Goal: Obtain resource: Obtain resource

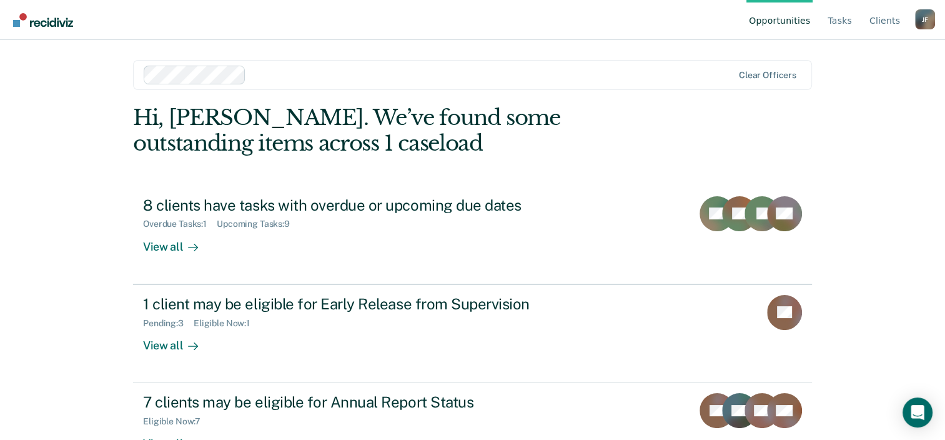
scroll to position [41, 0]
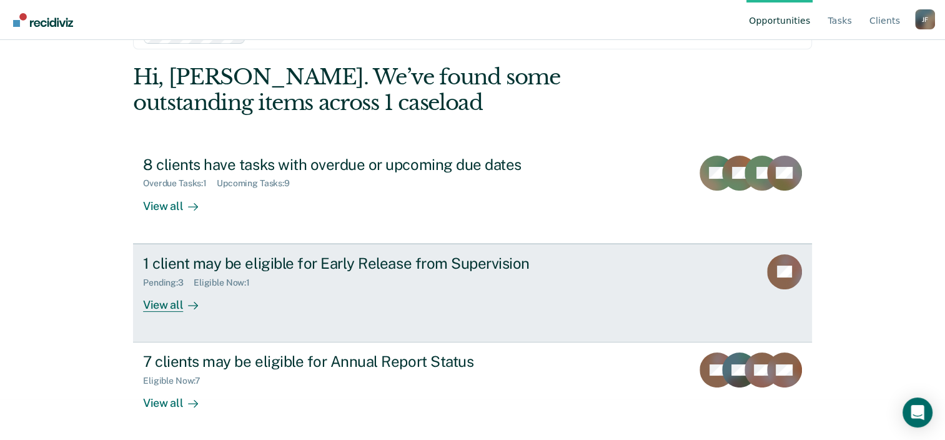
click at [307, 268] on div "1 client may be eligible for Early Release from Supervision" at bounding box center [362, 263] width 439 height 18
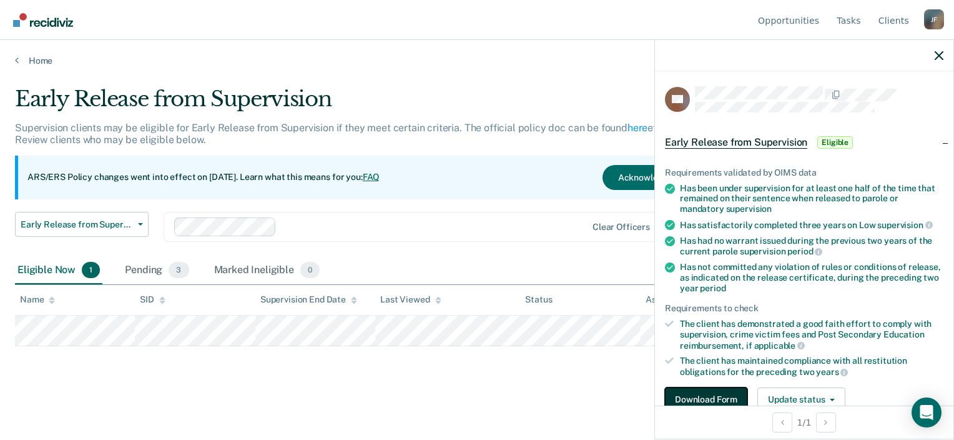
click at [708, 392] on button "Download Form" at bounding box center [706, 399] width 82 height 25
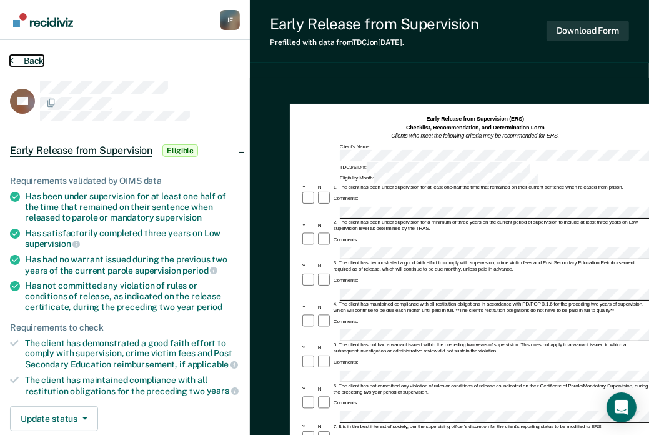
click at [12, 63] on icon at bounding box center [12, 60] width 4 height 10
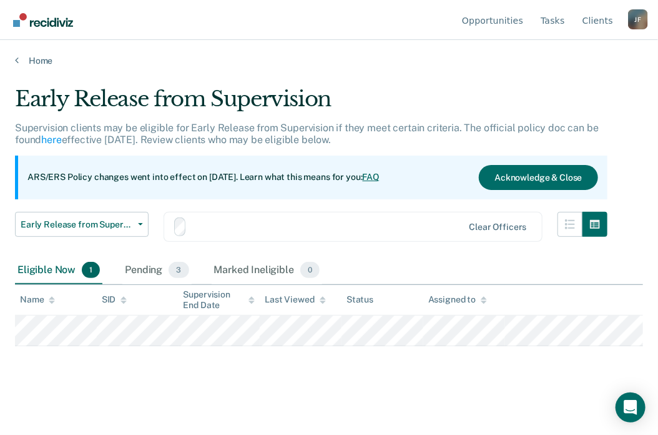
click at [12, 63] on div "Home" at bounding box center [329, 53] width 658 height 26
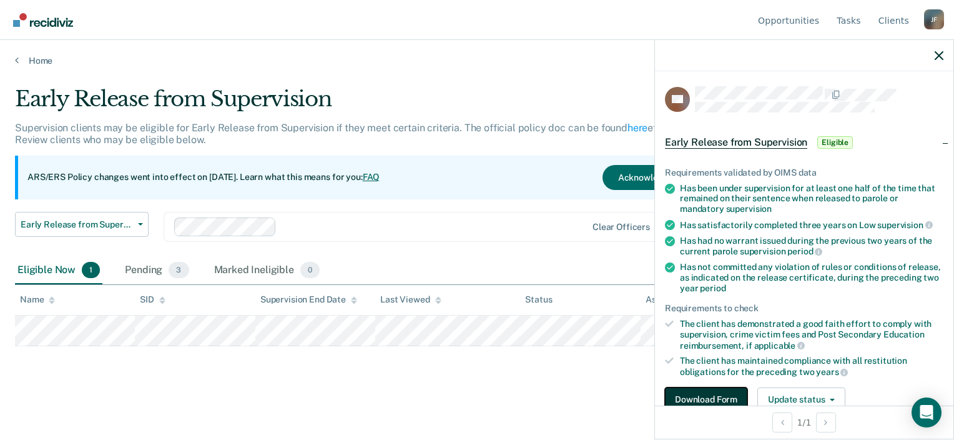
click at [702, 394] on button "Download Form" at bounding box center [706, 399] width 82 height 25
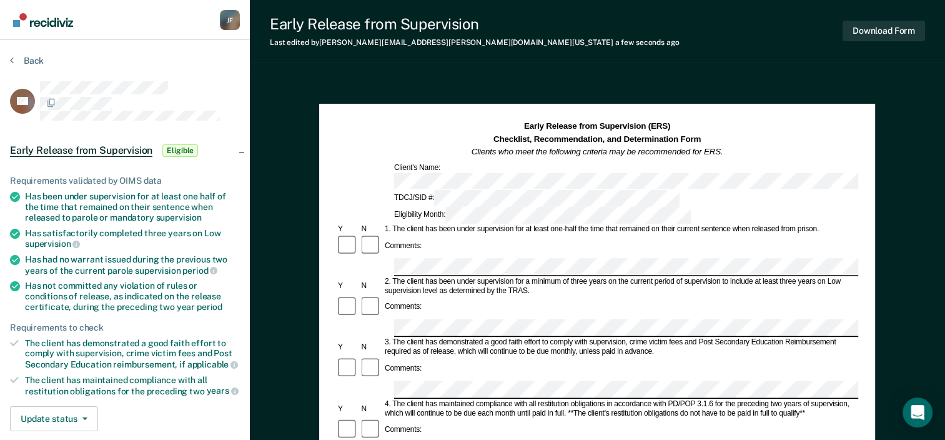
click at [677, 295] on div "Comments:" at bounding box center [597, 307] width 522 height 24
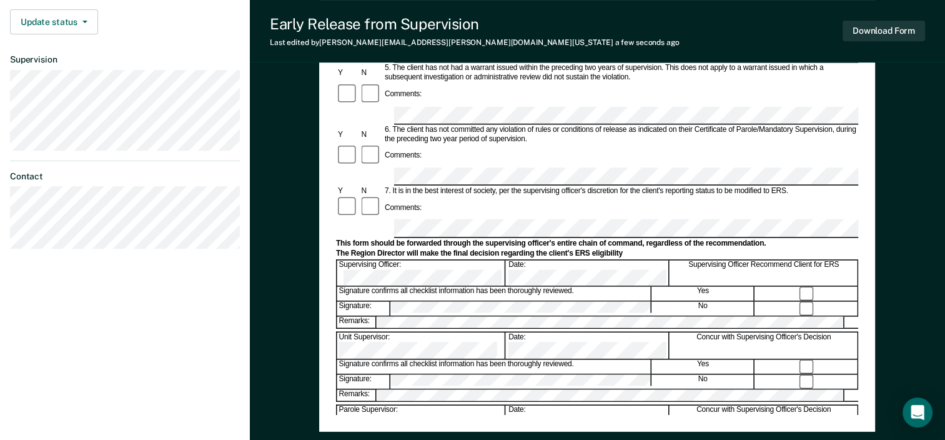
scroll to position [375, 0]
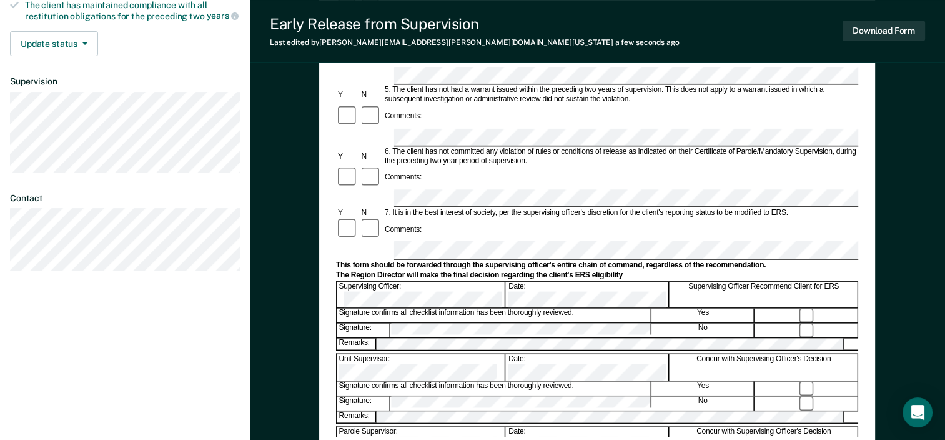
click at [876, 42] on div "Download Form" at bounding box center [884, 31] width 82 height 32
click at [870, 35] on button "Download Form" at bounding box center [884, 31] width 82 height 21
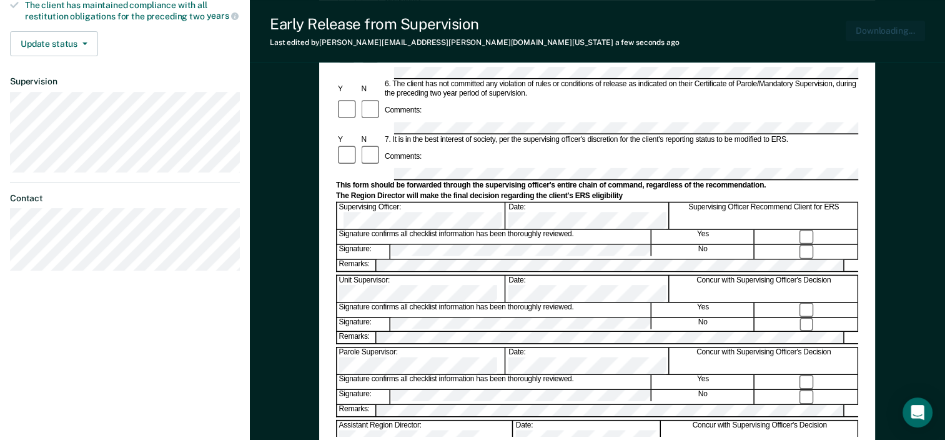
scroll to position [0, 0]
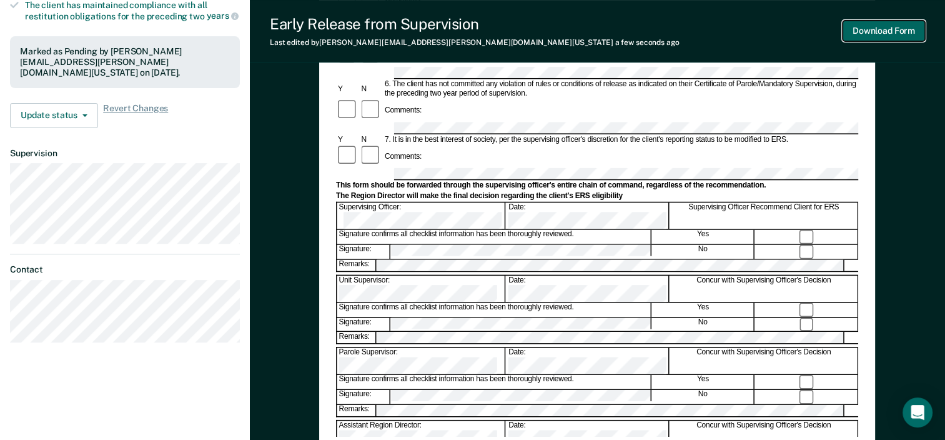
click at [888, 29] on button "Download Form" at bounding box center [884, 31] width 82 height 21
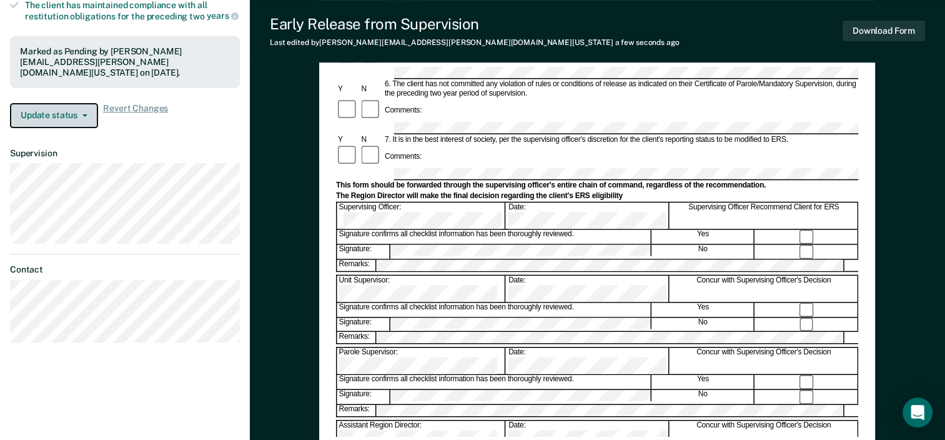
click at [52, 112] on button "Update status" at bounding box center [54, 115] width 88 height 25
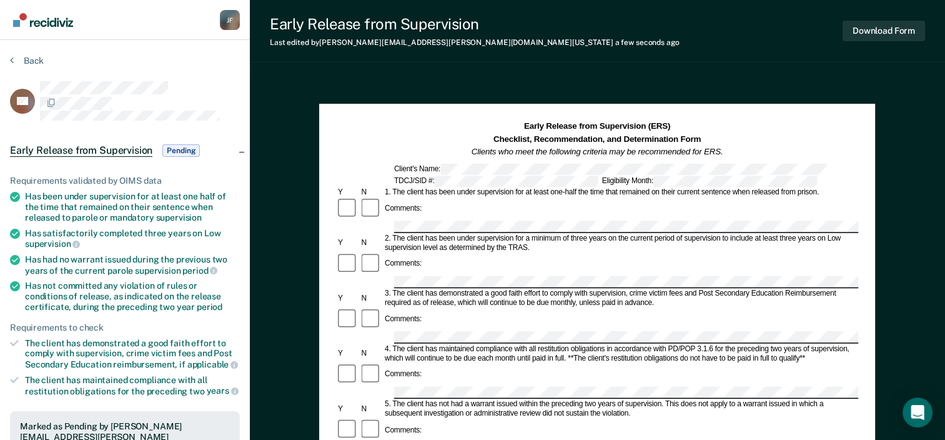
click at [41, 16] on img "Go to Recidiviz Home" at bounding box center [43, 20] width 60 height 14
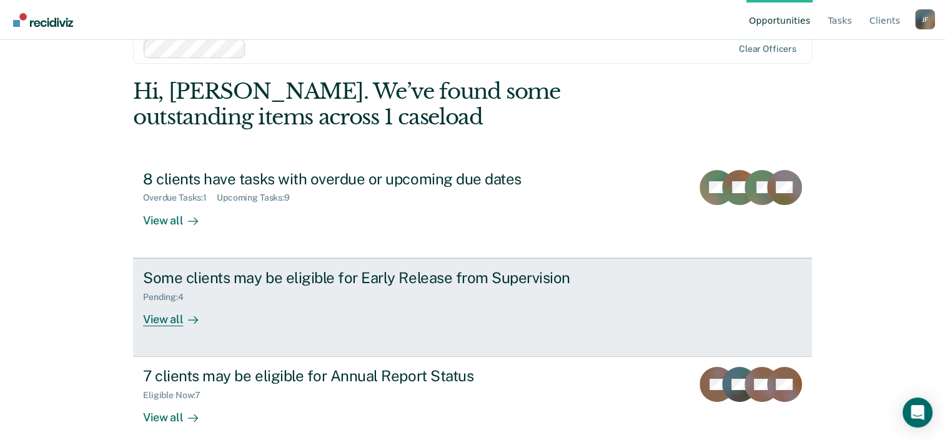
scroll to position [41, 0]
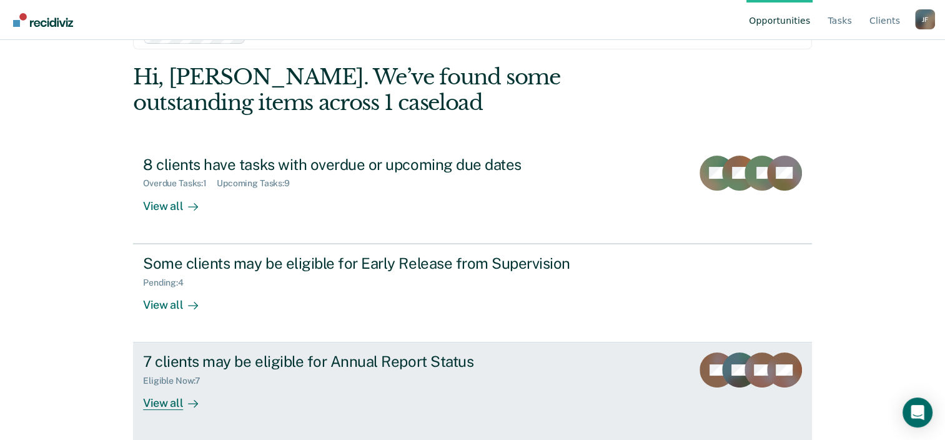
click at [252, 362] on div "7 clients may be eligible for Annual Report Status" at bounding box center [362, 361] width 439 height 18
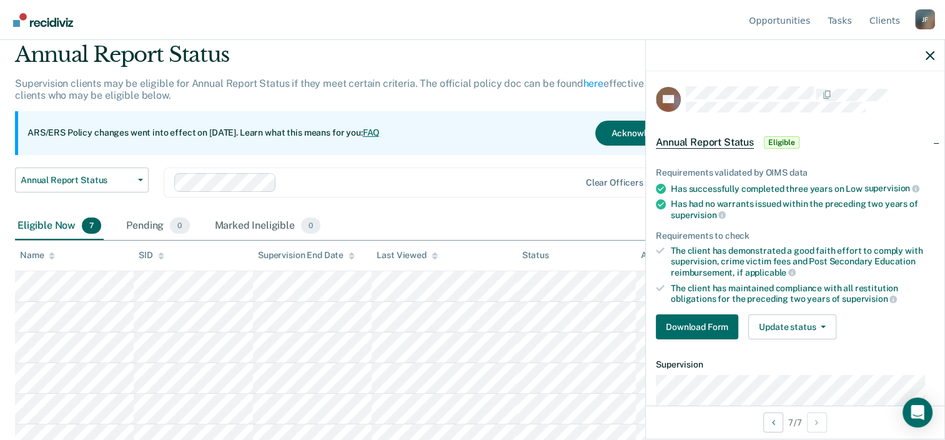
scroll to position [89, 0]
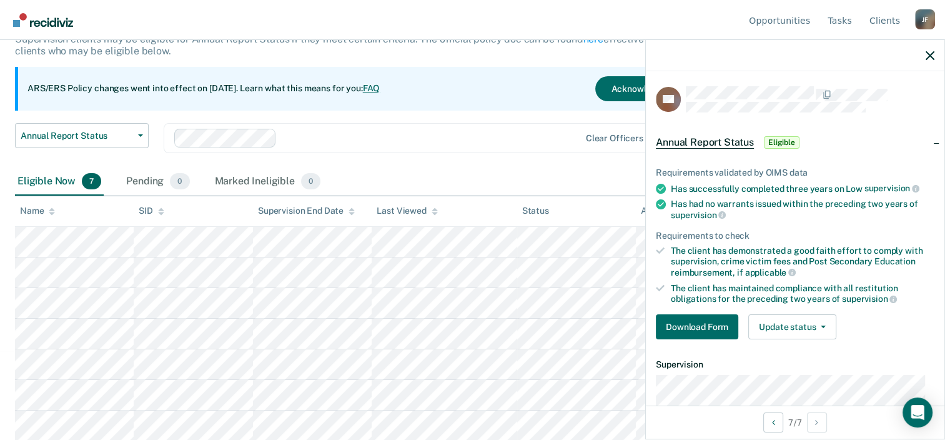
click at [937, 62] on div at bounding box center [795, 55] width 299 height 31
click at [931, 55] on icon "button" at bounding box center [930, 55] width 9 height 9
